Goal: Task Accomplishment & Management: Complete application form

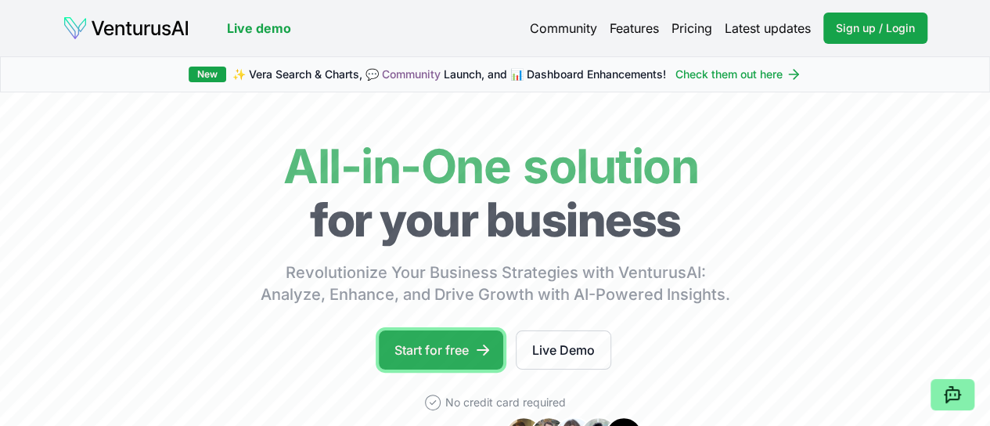
click at [467, 356] on link "Start for free" at bounding box center [441, 349] width 124 height 39
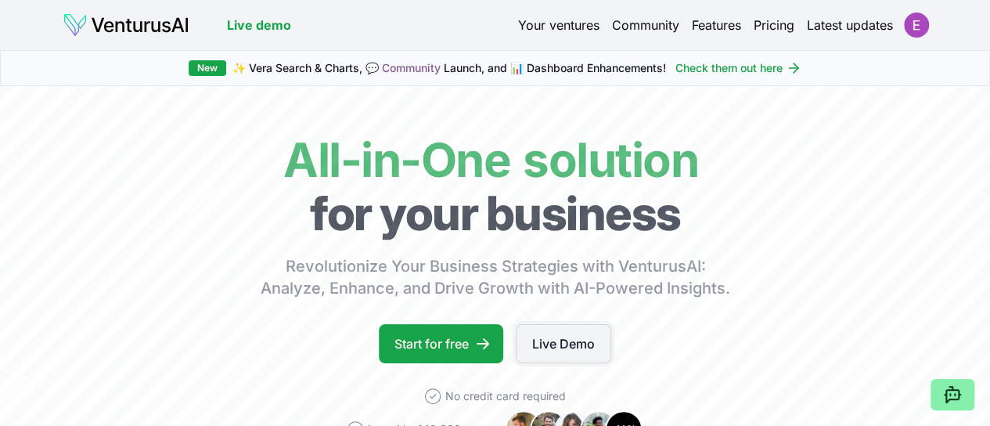
click at [607, 363] on link "Live Demo" at bounding box center [564, 343] width 96 height 39
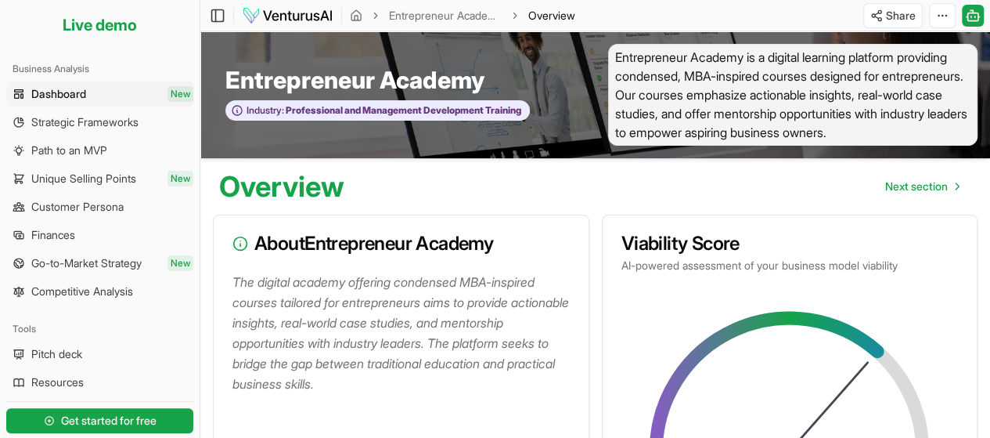
click at [84, 29] on li "Live demo" at bounding box center [99, 25] width 187 height 38
click at [76, 95] on span "Dashboard" at bounding box center [58, 94] width 55 height 16
click at [73, 119] on span "Strategic Frameworks" at bounding box center [84, 122] width 107 height 16
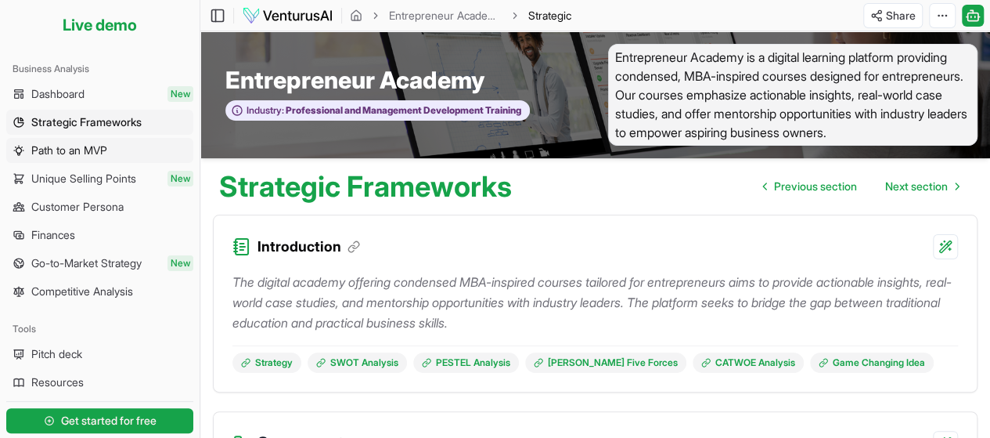
click at [66, 145] on span "Path to an MVP" at bounding box center [69, 150] width 76 height 16
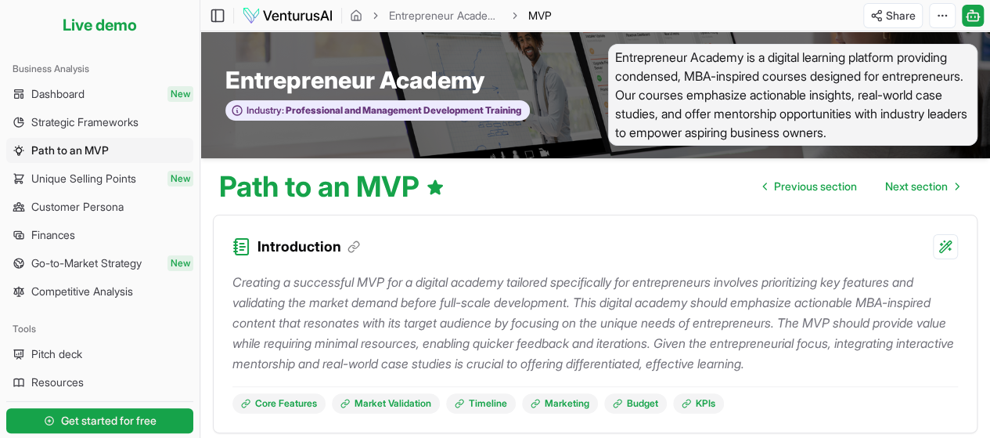
click at [208, 18] on div "Toggle Sidebar Entrepreneur Academy Path to an MVP" at bounding box center [382, 15] width 364 height 25
click at [141, 425] on span "Get started for free" at bounding box center [109, 421] width 96 height 16
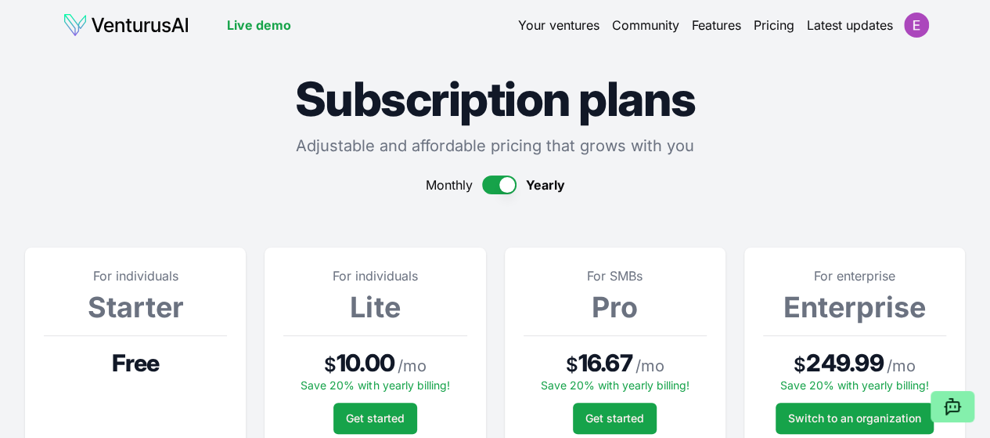
click at [550, 31] on link "Your ventures" at bounding box center [558, 25] width 81 height 19
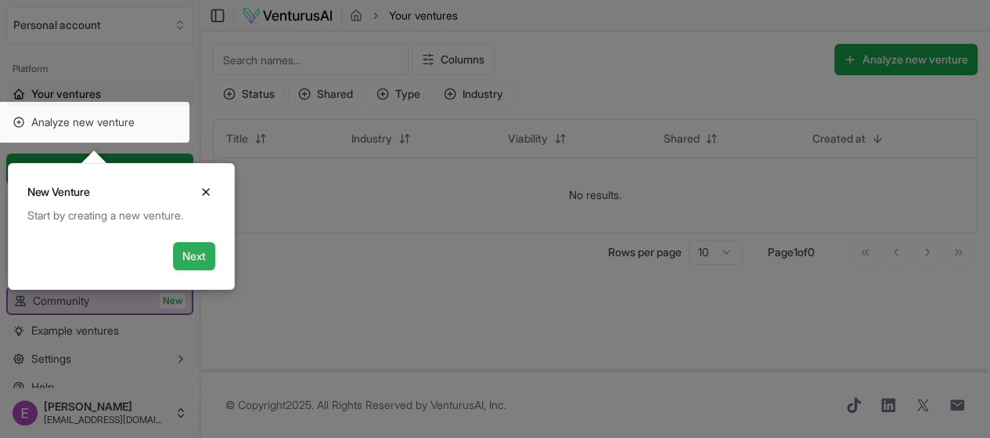
click at [185, 262] on button "Next" at bounding box center [194, 256] width 42 height 28
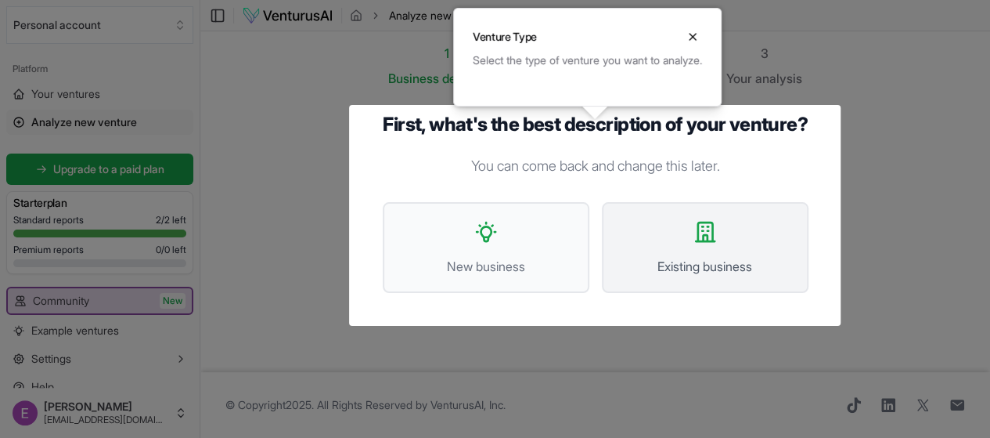
click at [702, 228] on button "Existing business" at bounding box center [705, 247] width 207 height 91
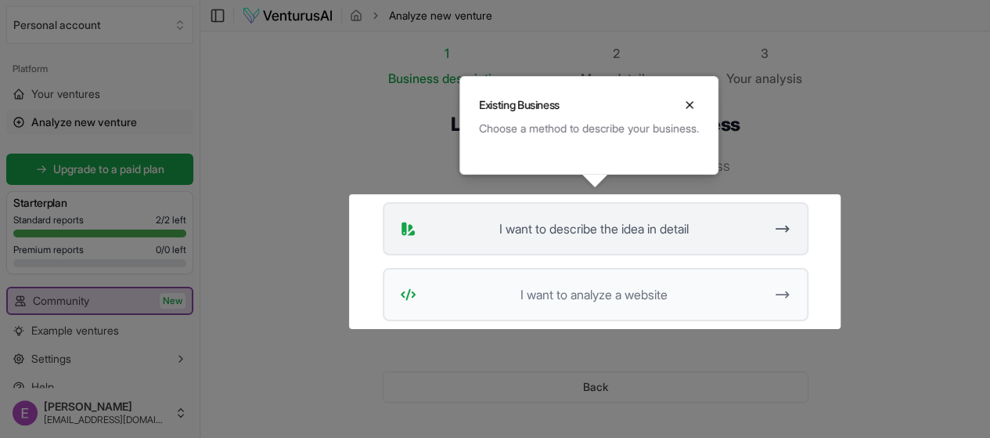
click at [702, 229] on span "I want to describe the idea in detail" at bounding box center [594, 228] width 343 height 19
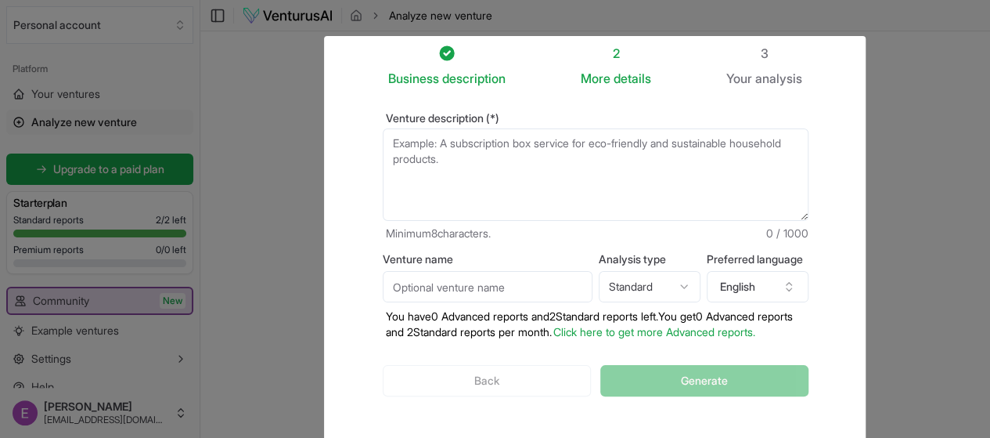
click at [706, 184] on textarea "Venture description (*)" at bounding box center [596, 174] width 426 height 92
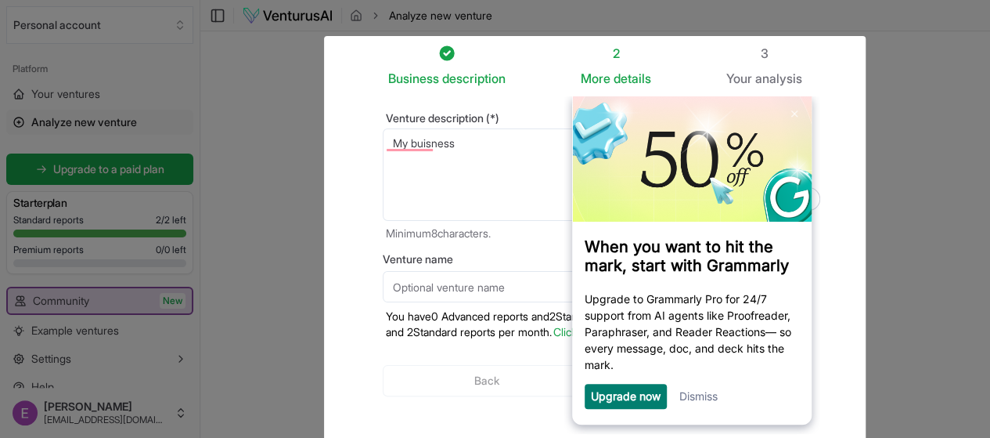
click at [468, 147] on textarea "My buisness" at bounding box center [596, 174] width 426 height 92
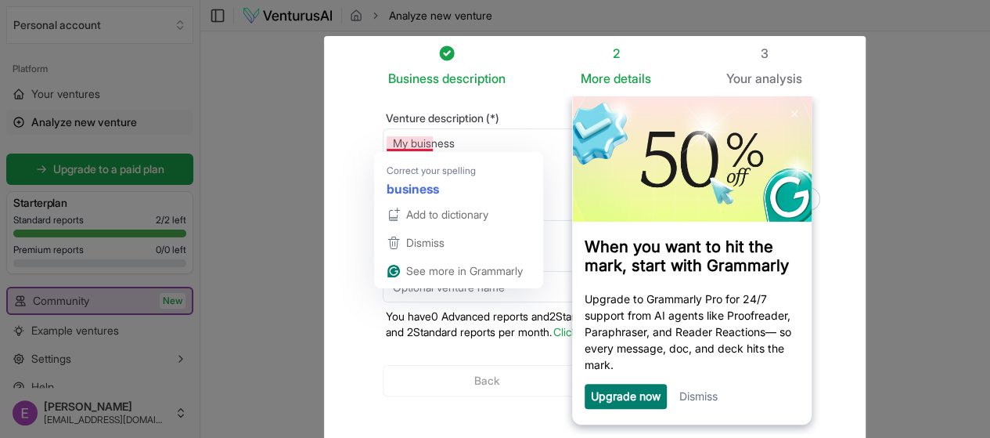
click at [404, 149] on textarea "My buisness" at bounding box center [596, 174] width 426 height 92
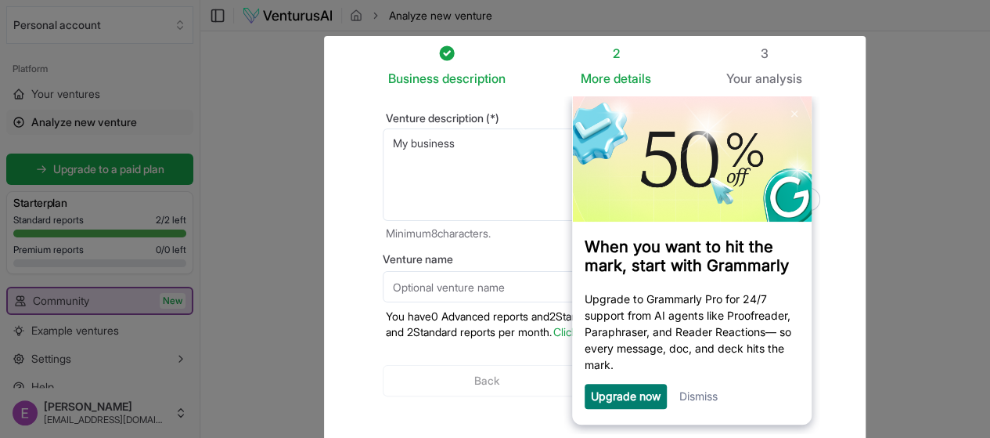
click at [705, 402] on link "Dismiss" at bounding box center [699, 395] width 38 height 13
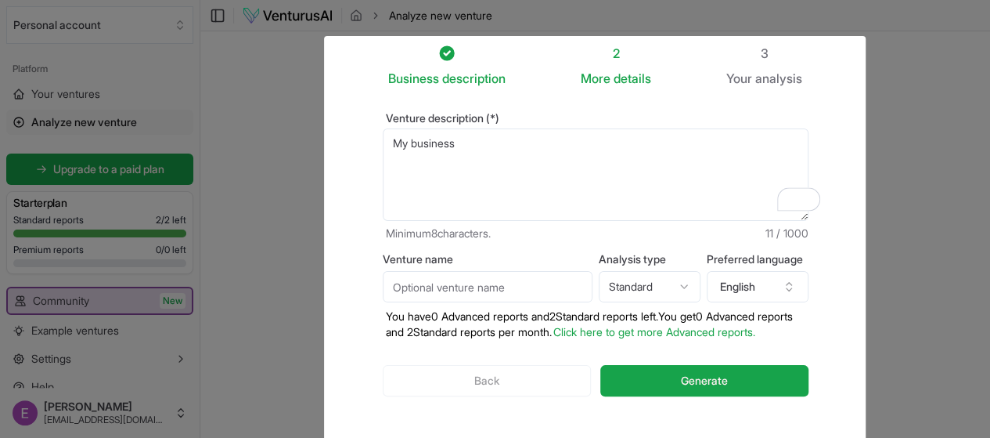
click at [486, 142] on textarea "My business" at bounding box center [596, 174] width 426 height 92
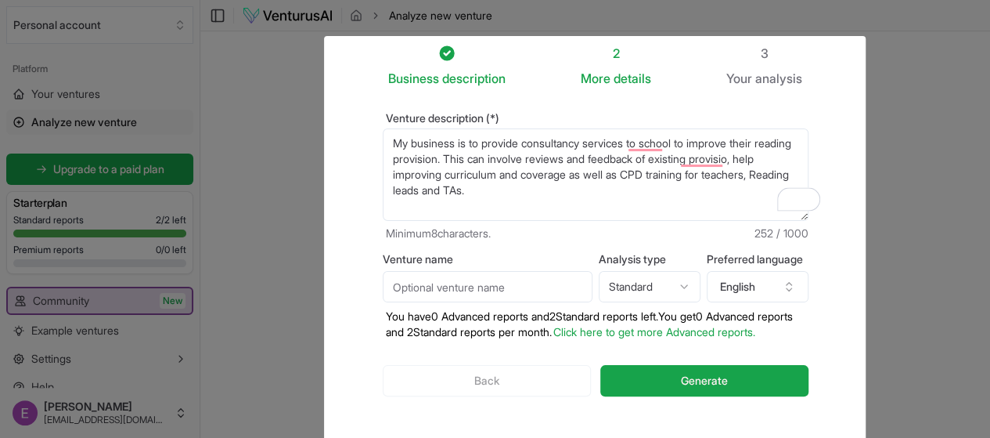
type textarea "My business is to provide consultancy services to school to improve their readi…"
click at [402, 281] on input "Venture name" at bounding box center [488, 286] width 210 height 31
type input "The School Reading Consultant is a trading name of Three Beeches Ltd"
click at [531, 208] on textarea "My business is to provide consultancy services to school to improve their readi…" at bounding box center [596, 174] width 426 height 92
click at [809, 175] on textarea "My business is to provide consultancy services to school to improve their readi…" at bounding box center [596, 174] width 426 height 92
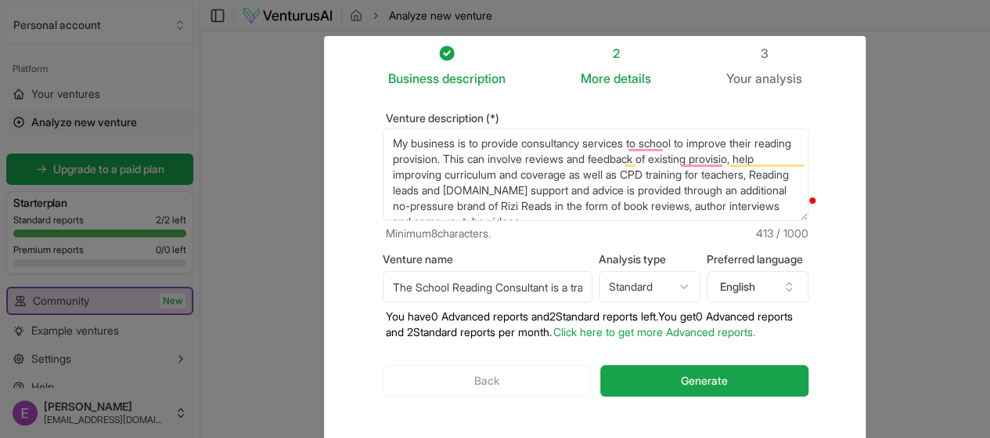
scroll to position [78, 0]
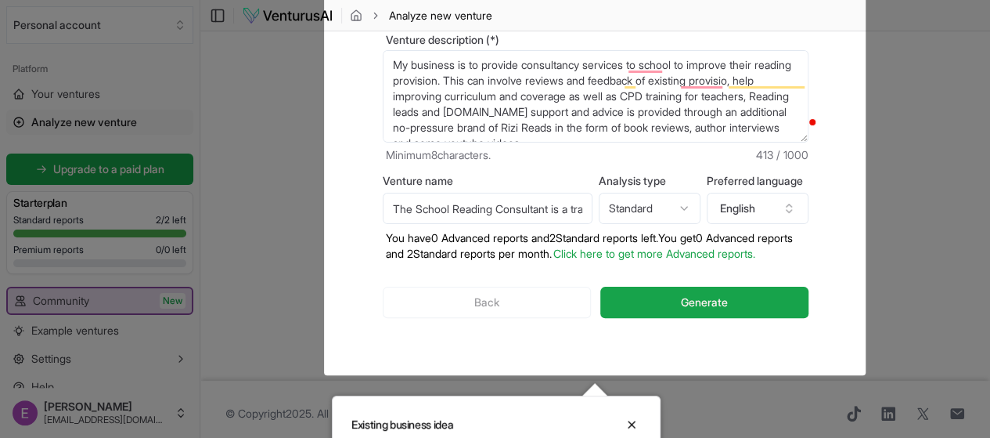
type textarea "My business is to provide consultancy services to school to improve their readi…"
click at [672, 213] on html "We value your privacy We use cookies to enhance your browsing experience, serve…" at bounding box center [495, 141] width 990 height 438
select select "advanced"
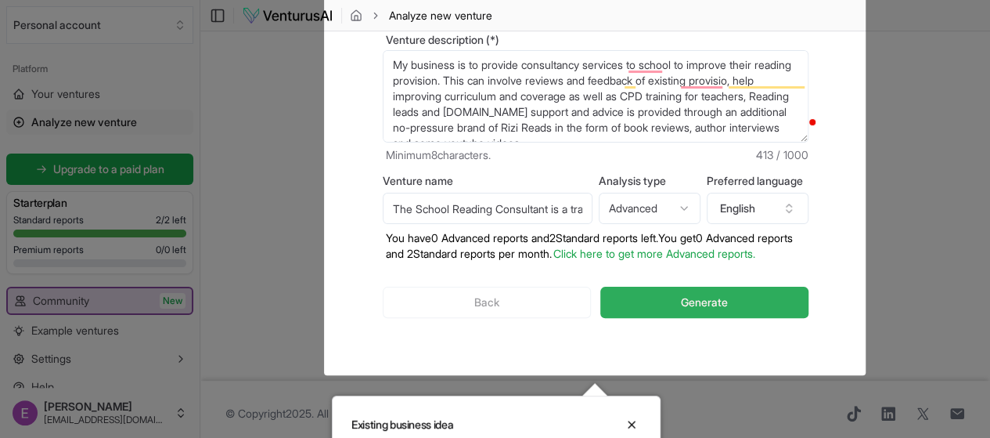
click at [656, 306] on button "Generate" at bounding box center [703, 302] width 207 height 31
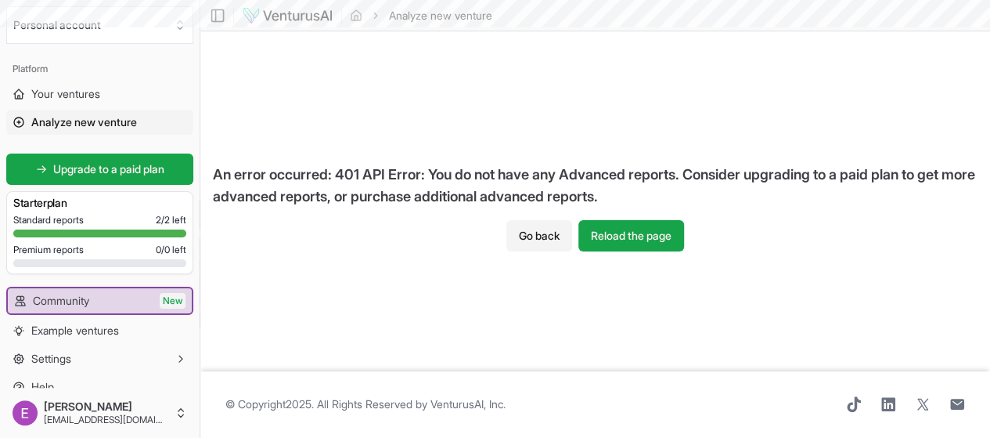
scroll to position [1, 0]
click at [548, 230] on button "Go back" at bounding box center [540, 235] width 66 height 31
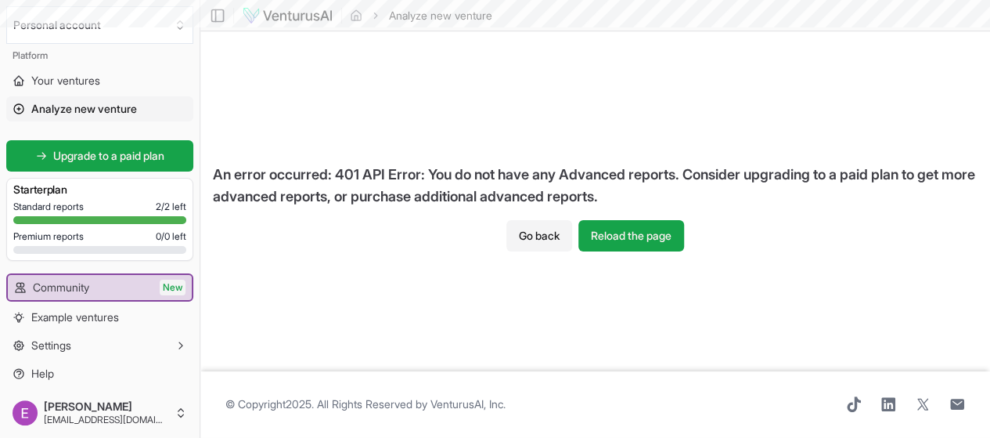
scroll to position [17, 0]
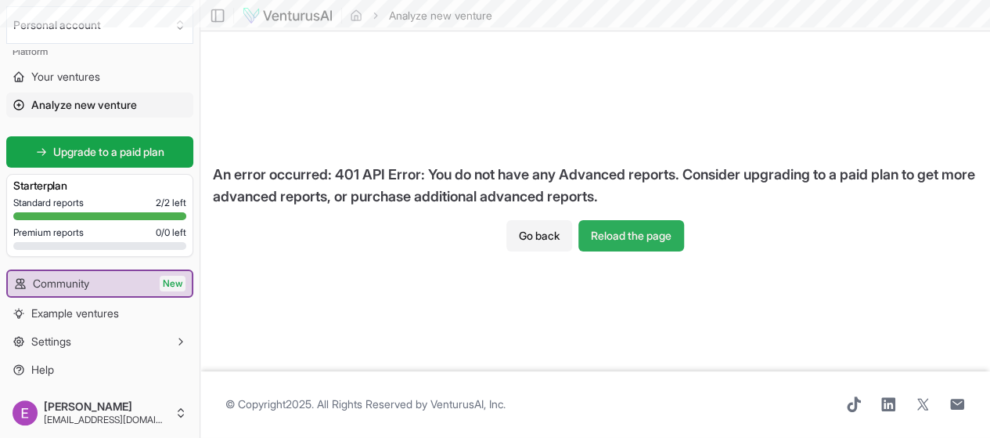
click at [642, 234] on button "Reload the page" at bounding box center [632, 235] width 106 height 31
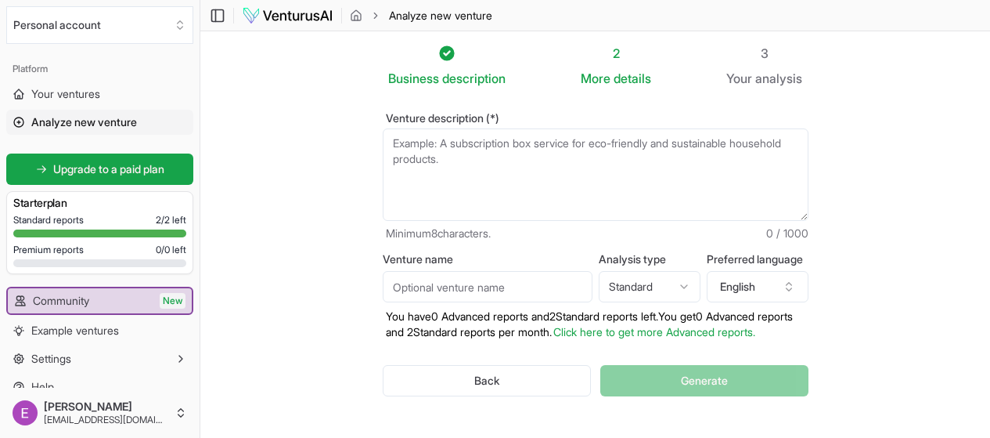
scroll to position [78, 0]
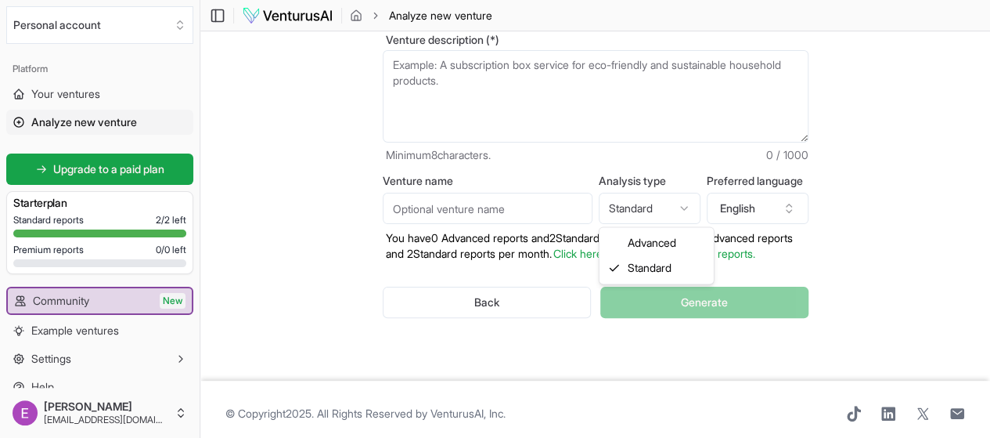
click at [682, 215] on html "We value your privacy We use cookies to enhance your browsing experience, serve…" at bounding box center [495, 141] width 990 height 438
click at [536, 213] on input "Venture name" at bounding box center [488, 208] width 210 height 31
click at [517, 205] on input "TSRC" at bounding box center [488, 208] width 210 height 31
click at [512, 206] on input "TSRC" at bounding box center [488, 208] width 210 height 31
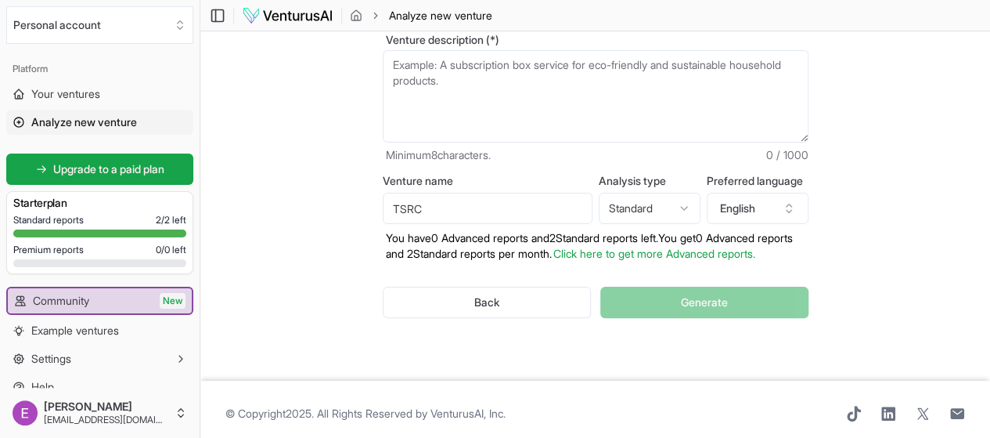
click at [512, 206] on input "TSRC" at bounding box center [488, 208] width 210 height 31
type input "The School Reading Consultant"
click at [646, 309] on div "Back Generate" at bounding box center [596, 301] width 426 height 81
click at [562, 269] on div "Back Generate" at bounding box center [596, 301] width 426 height 81
click at [446, 71] on textarea "Venture description (*)" at bounding box center [596, 96] width 426 height 92
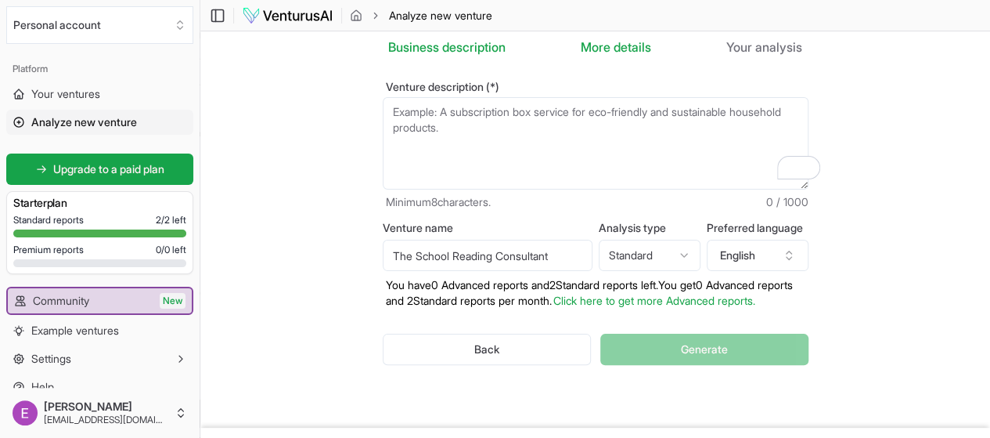
scroll to position [0, 0]
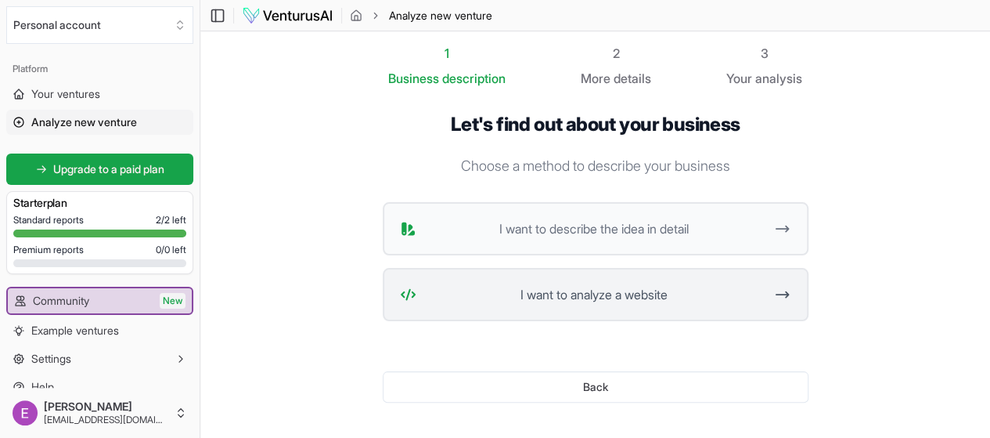
click at [531, 305] on button "I want to analyze a website" at bounding box center [596, 294] width 426 height 53
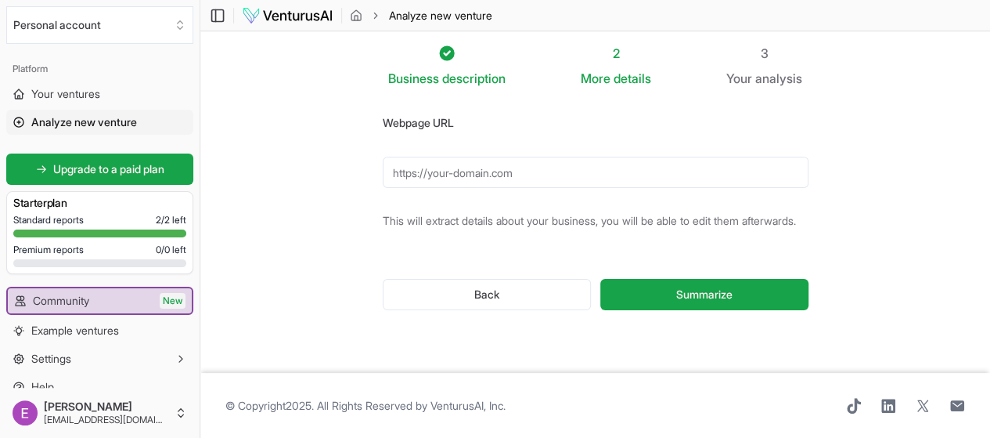
click at [546, 164] on input "Webpage URL" at bounding box center [596, 172] width 426 height 31
type input "https://www.schoolreading.co.uk/advice-and-resources/"
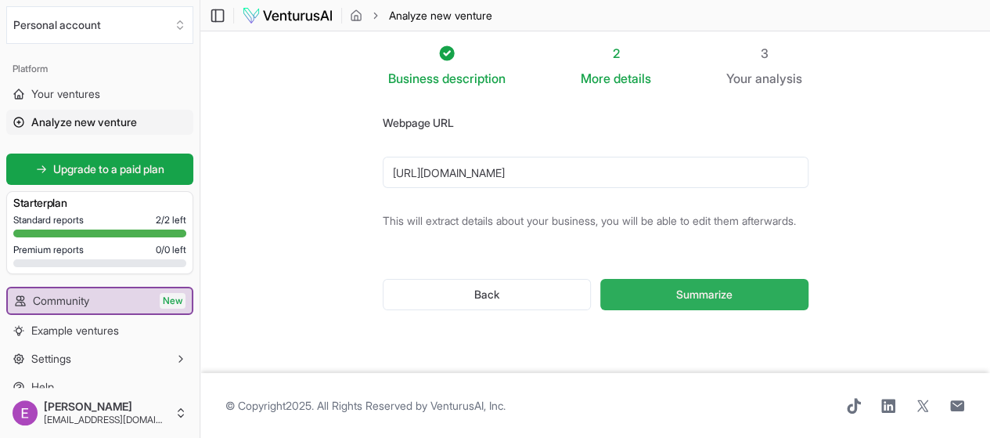
click at [719, 295] on span "Summarize" at bounding box center [704, 295] width 56 height 16
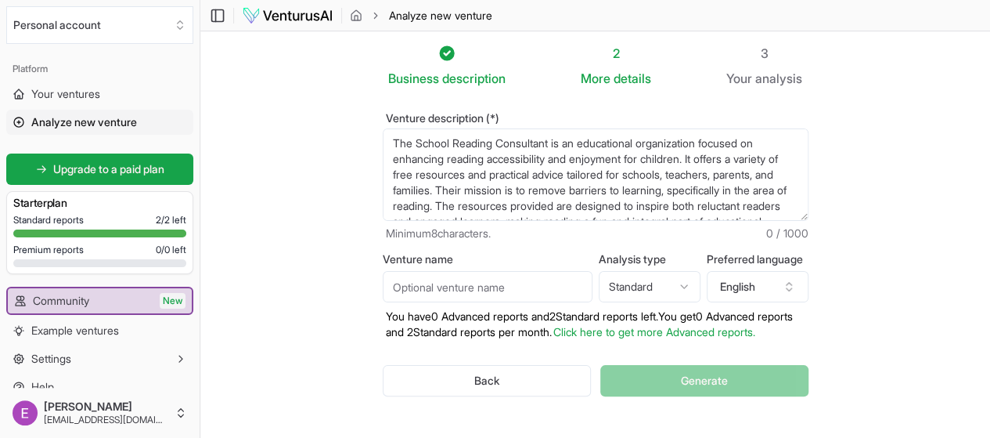
scroll to position [78, 0]
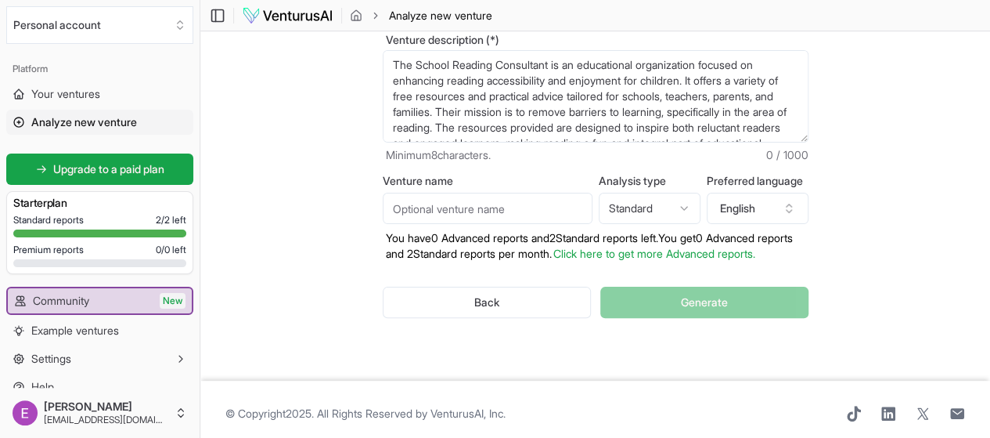
click at [644, 265] on div "Back Generate" at bounding box center [596, 301] width 426 height 81
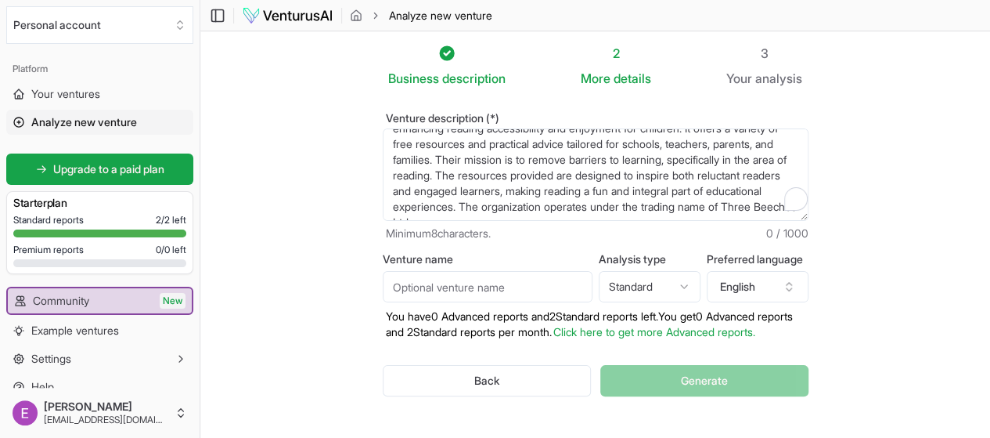
scroll to position [31, 0]
click at [752, 204] on textarea "The School Reading Consultant is an educational organization focused on enhanci…" at bounding box center [596, 174] width 426 height 92
click at [609, 203] on textarea "The School Reading Consultant is an educational organization focused on enhanci…" at bounding box center [596, 174] width 426 height 92
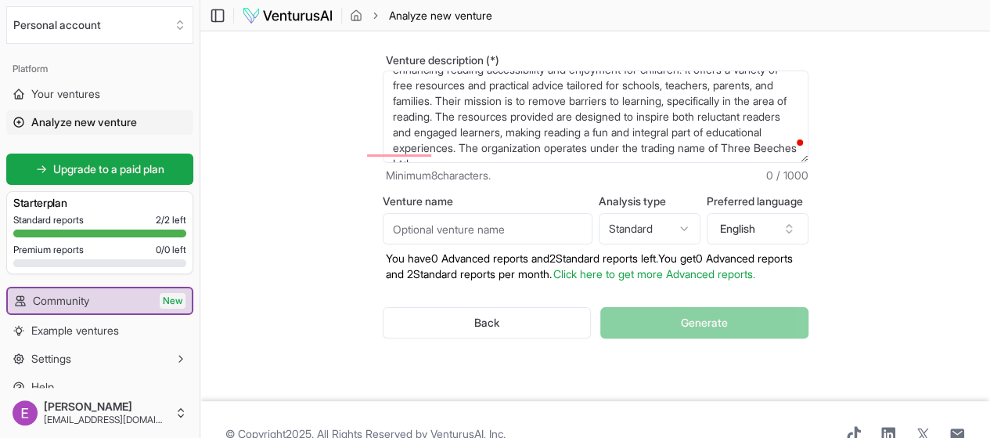
scroll to position [78, 0]
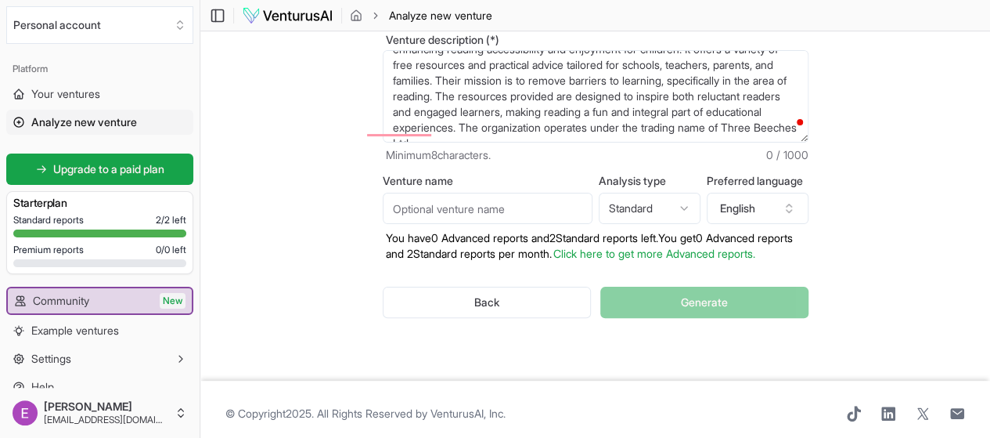
click at [405, 124] on textarea "The School Reading Consultant is an educational organization focused on enhanci…" at bounding box center [596, 96] width 426 height 92
click at [429, 206] on input "Venture name" at bounding box center [488, 208] width 210 height 31
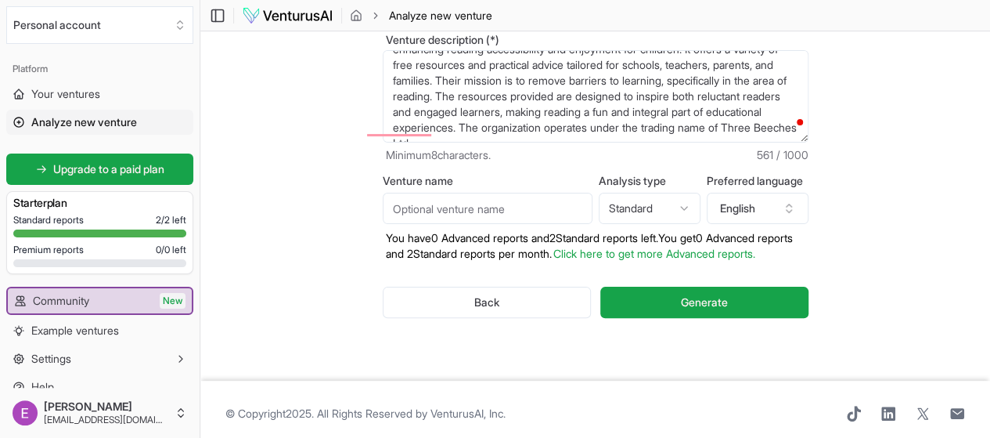
type input "The School Reading Consultant"
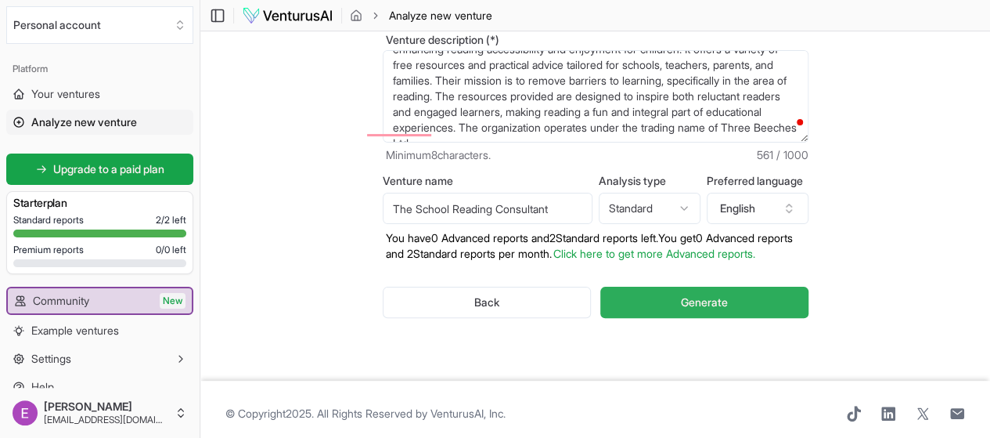
click at [633, 287] on button "Generate" at bounding box center [703, 302] width 207 height 31
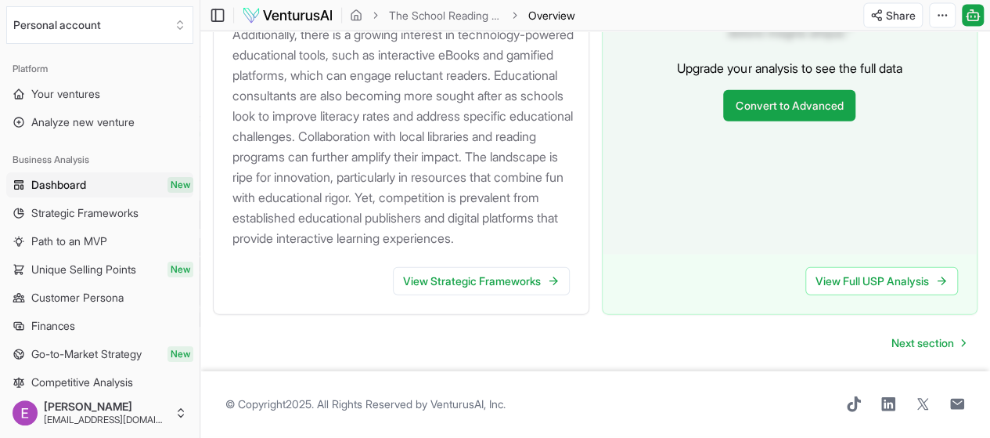
scroll to position [1858, 0]
click at [556, 279] on link "View Strategic Frameworks" at bounding box center [481, 281] width 177 height 28
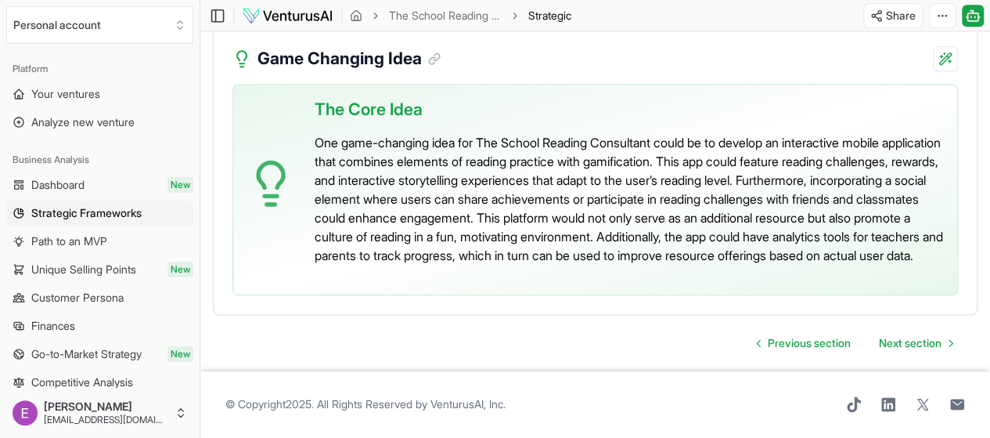
scroll to position [3755, 0]
click at [907, 327] on link "Next section" at bounding box center [916, 342] width 99 height 31
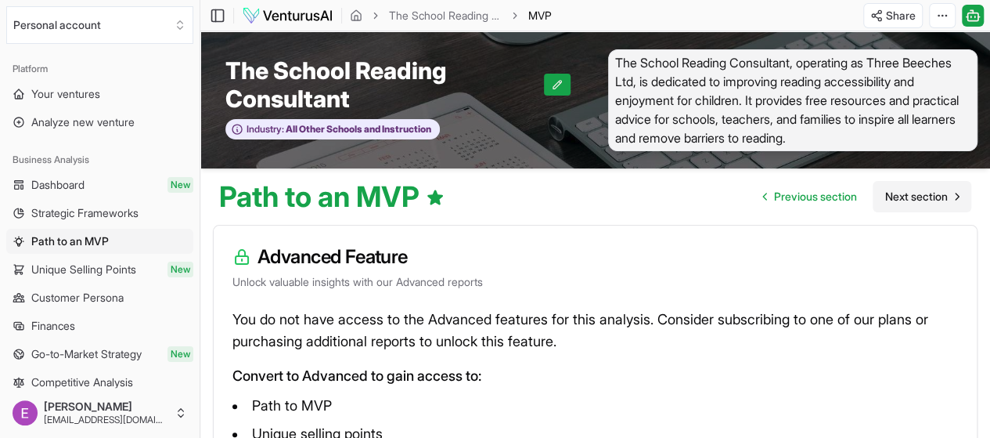
click at [909, 204] on span "Next section" at bounding box center [916, 197] width 63 height 16
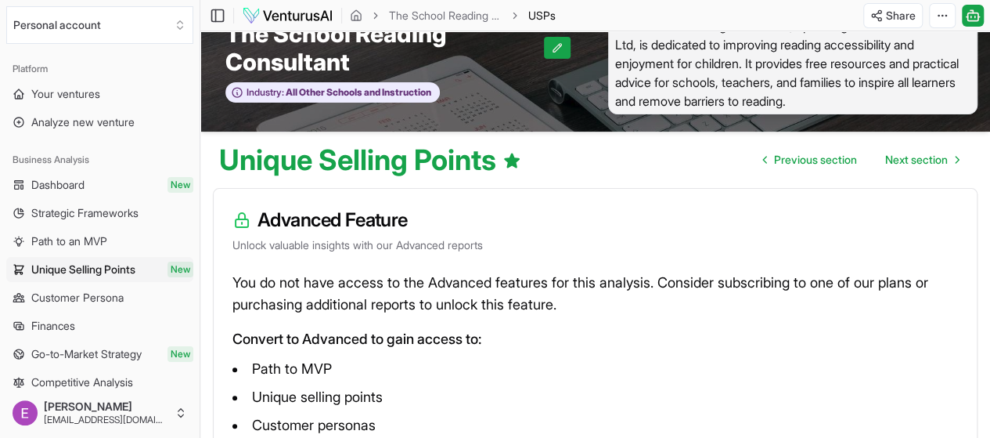
scroll to position [36, 0]
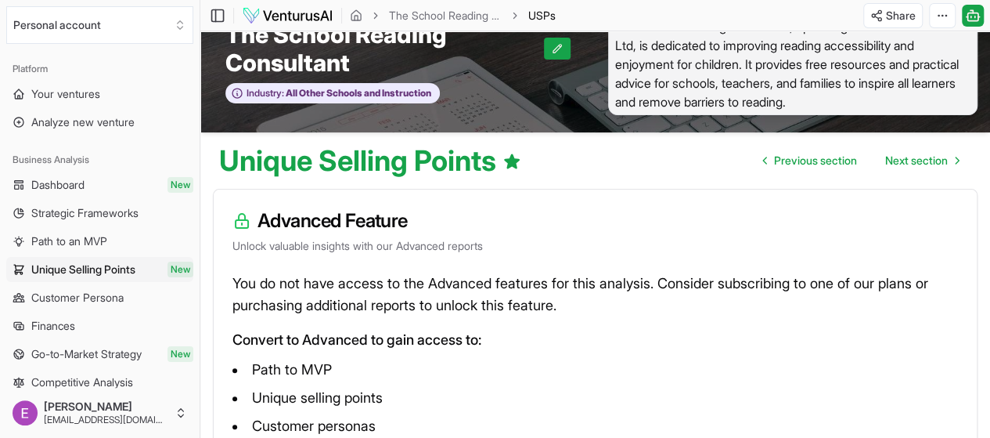
click at [925, 166] on span "Next section" at bounding box center [916, 161] width 63 height 16
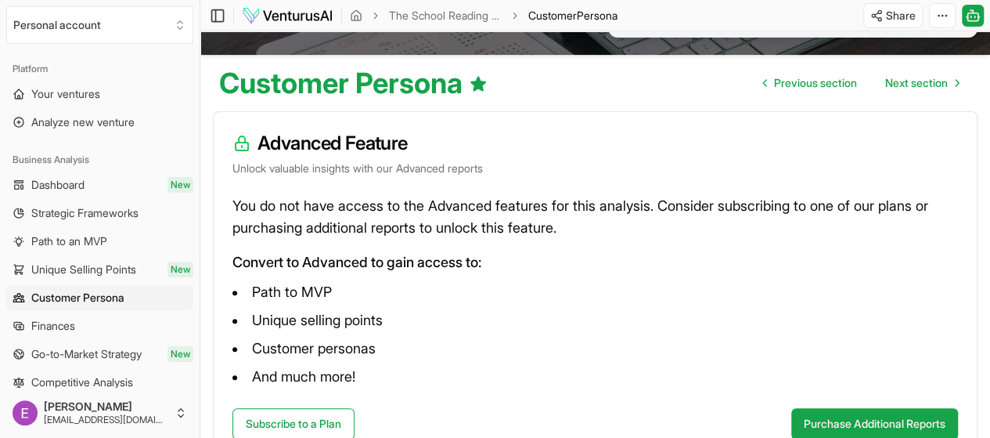
scroll to position [132, 0]
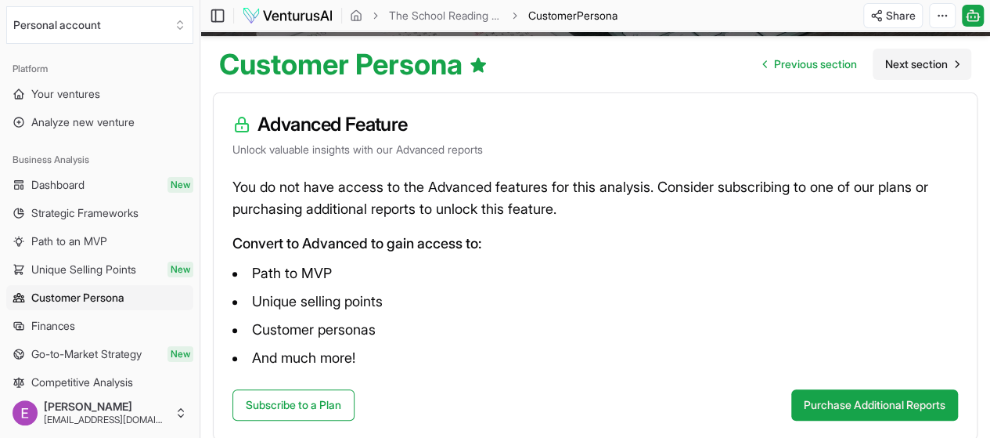
click at [907, 63] on span "Next section" at bounding box center [916, 64] width 63 height 16
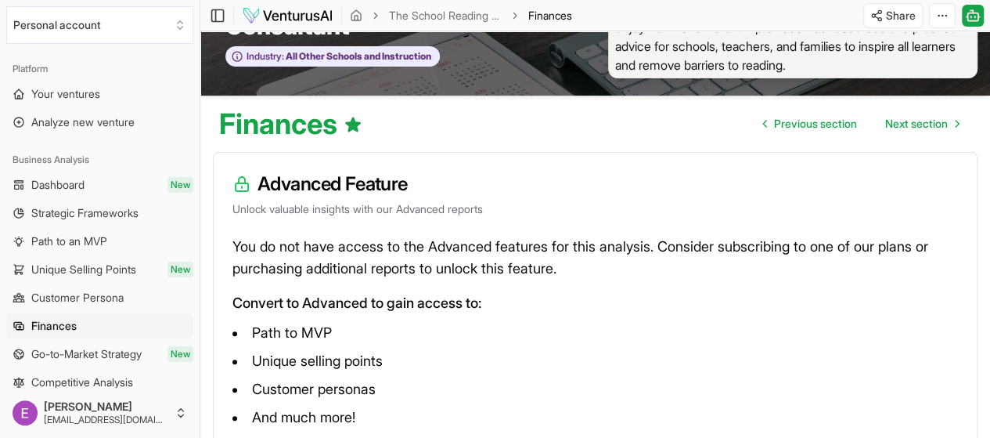
scroll to position [157, 0]
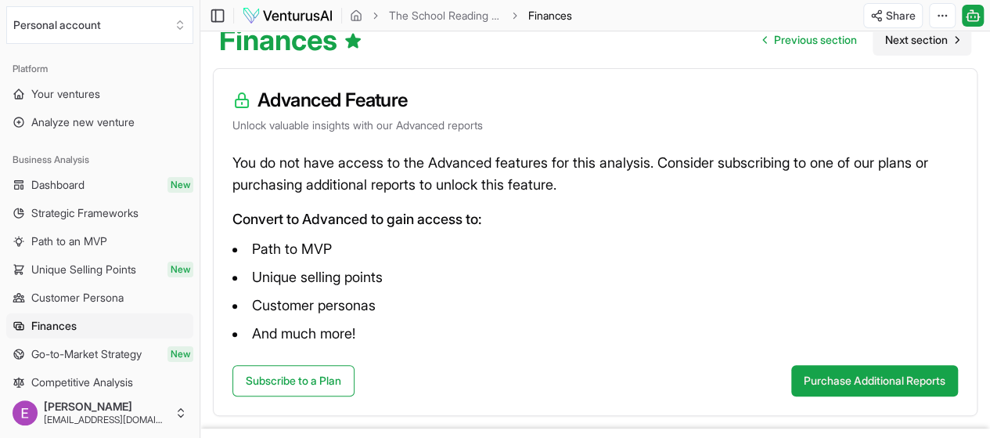
click at [903, 40] on span "Next section" at bounding box center [916, 40] width 63 height 16
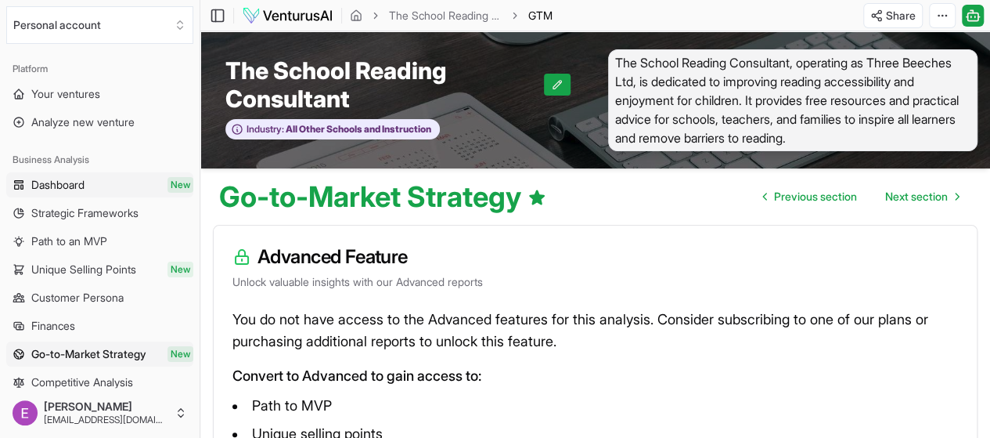
click at [45, 189] on span "Dashboard" at bounding box center [57, 185] width 53 height 16
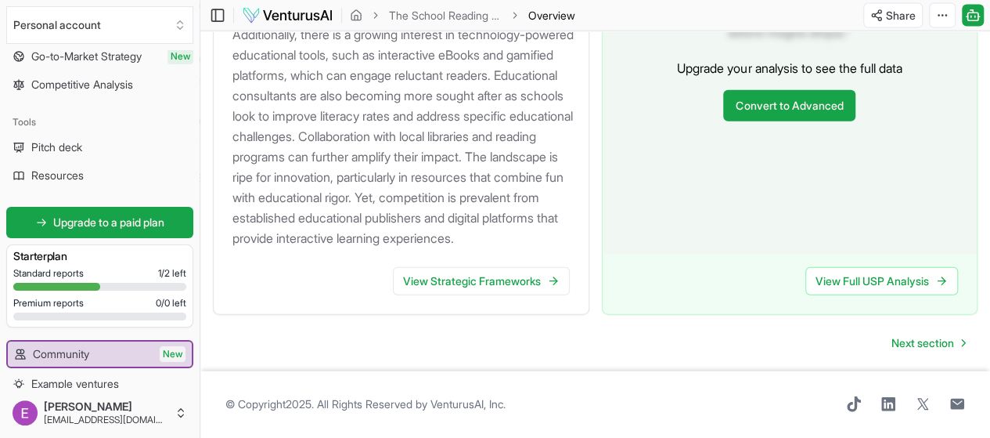
scroll to position [313, 0]
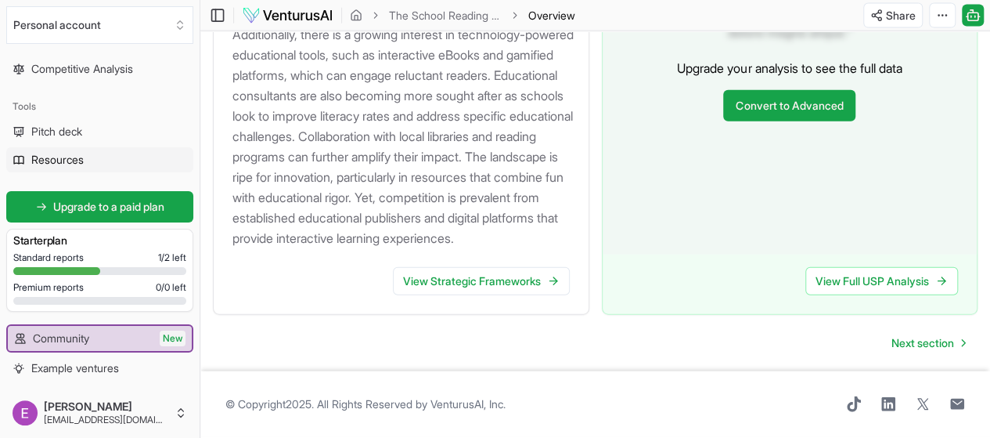
click at [66, 167] on span "Resources" at bounding box center [57, 160] width 52 height 16
